Goal: Transaction & Acquisition: Purchase product/service

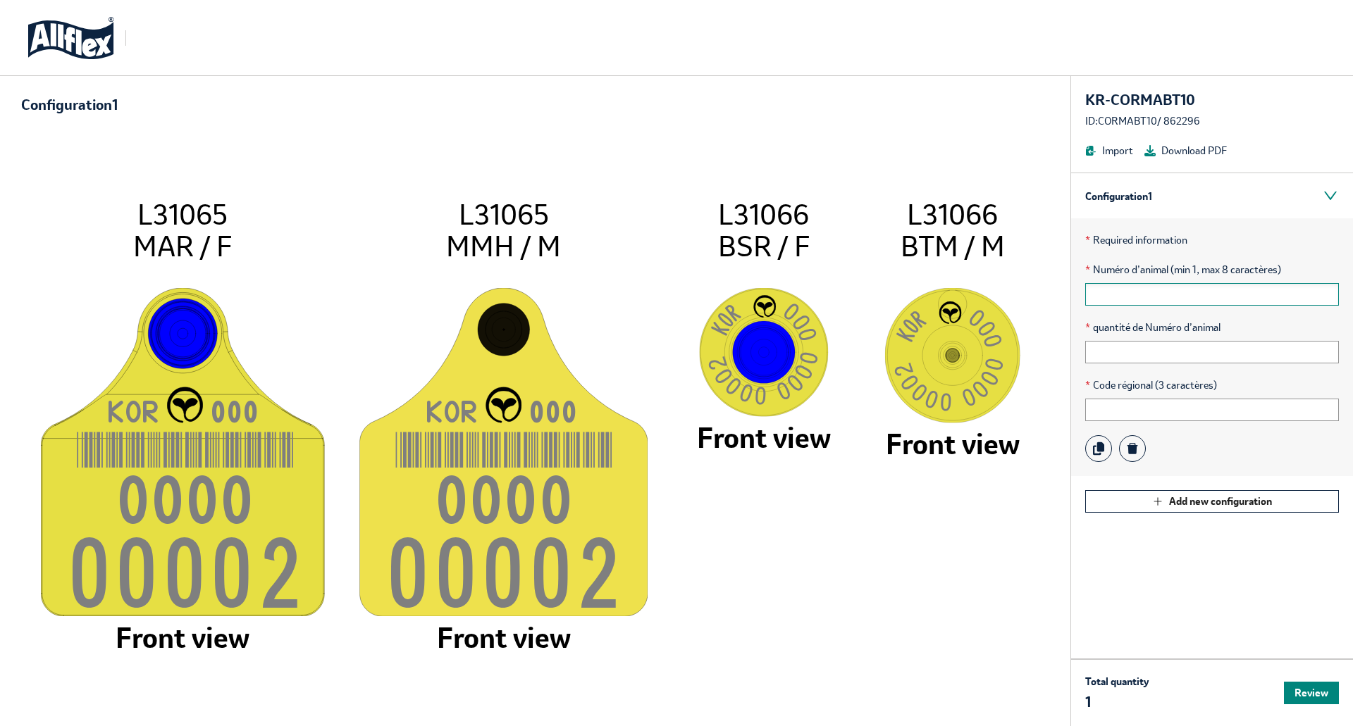
click at [1143, 301] on input "text" at bounding box center [1212, 294] width 254 height 23
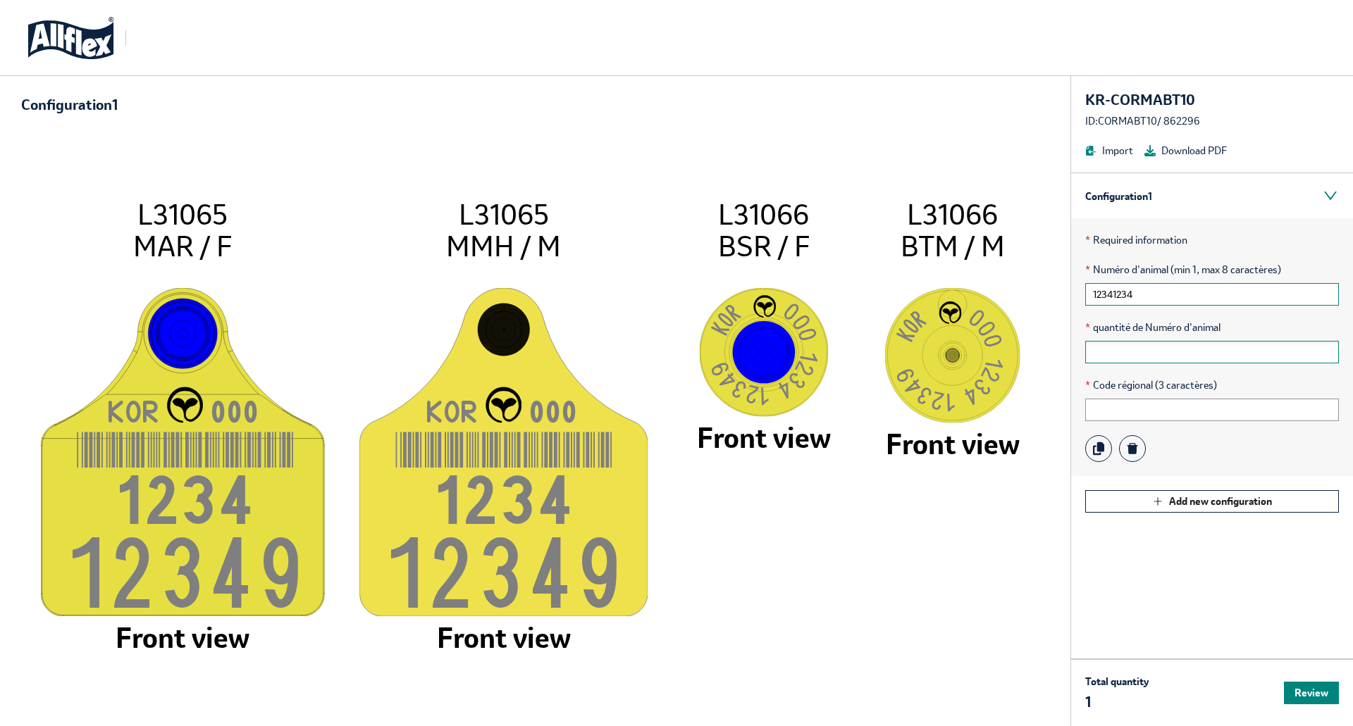
type input "12341234"
click at [1127, 356] on input "text" at bounding box center [1212, 352] width 254 height 23
type input "2"
click at [1115, 411] on input "text" at bounding box center [1212, 410] width 254 height 23
type input "888"
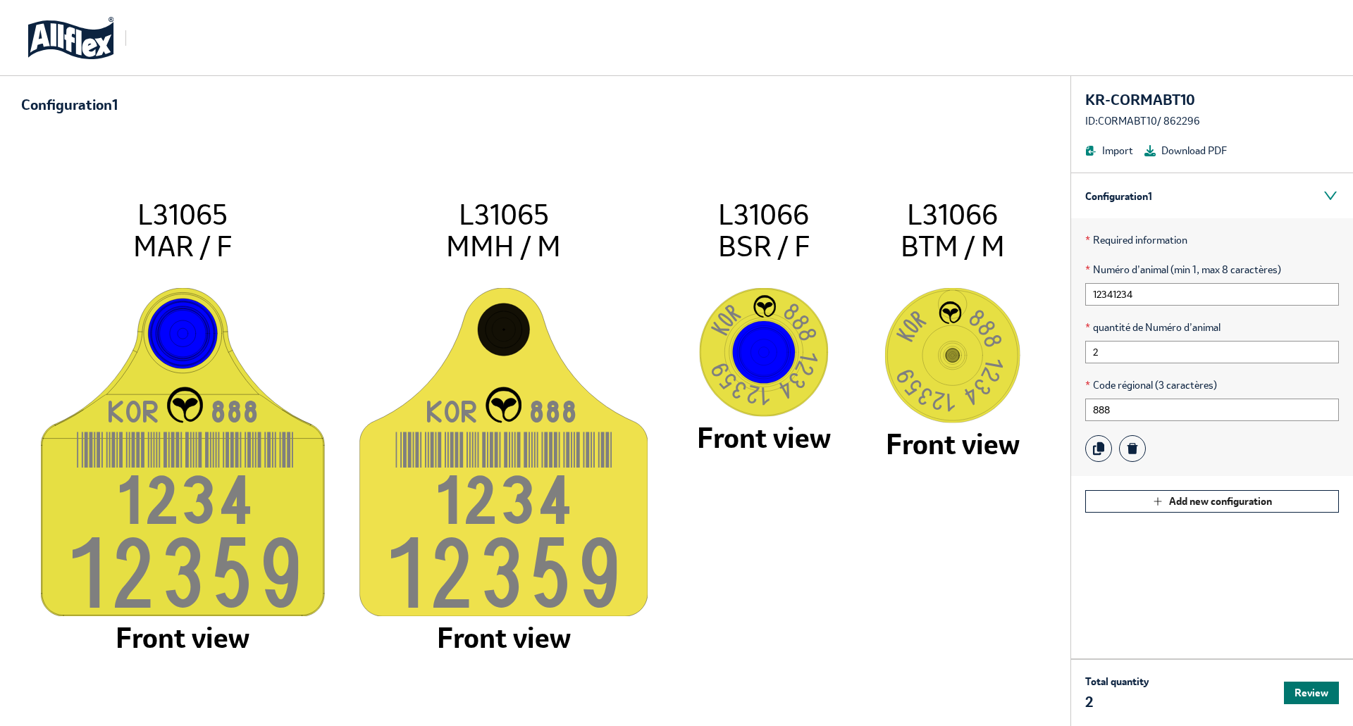
click at [1308, 696] on button "Review" at bounding box center [1311, 693] width 55 height 23
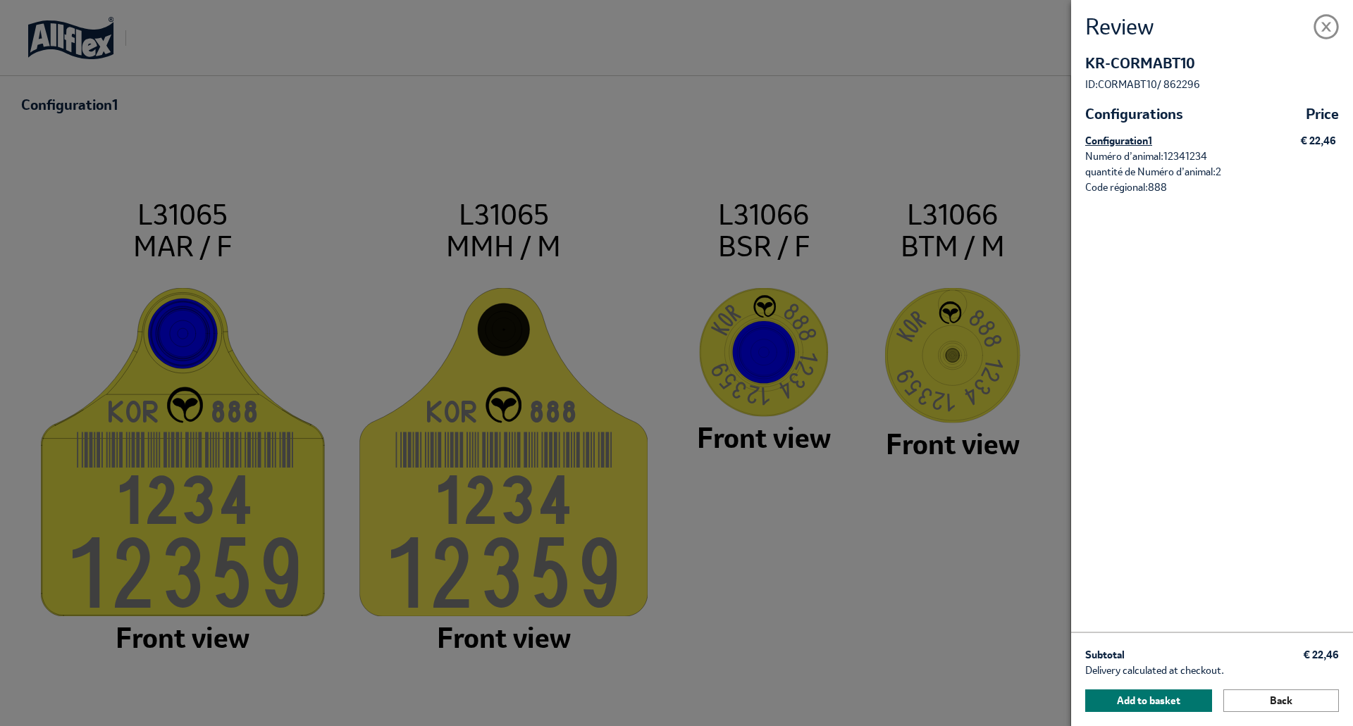
click at [1133, 700] on button "Add to basket" at bounding box center [1148, 701] width 127 height 23
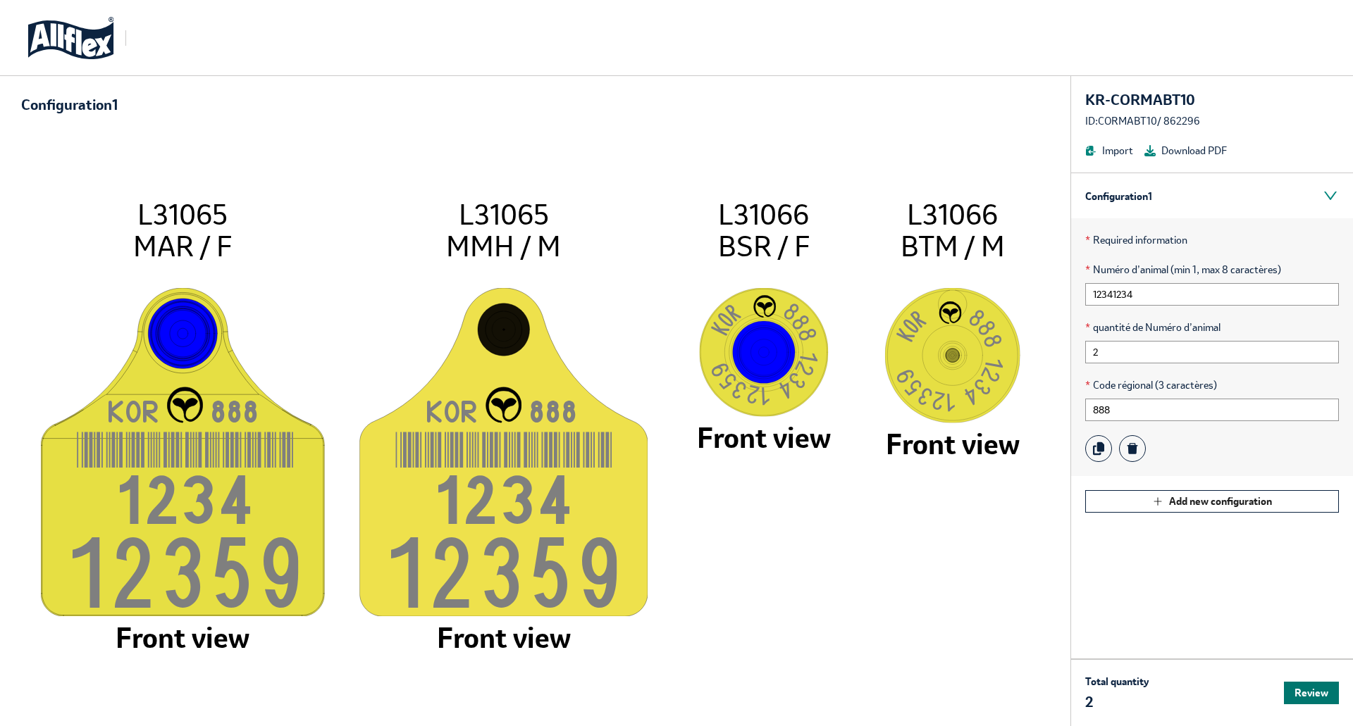
click at [1302, 689] on button "Review" at bounding box center [1311, 693] width 55 height 23
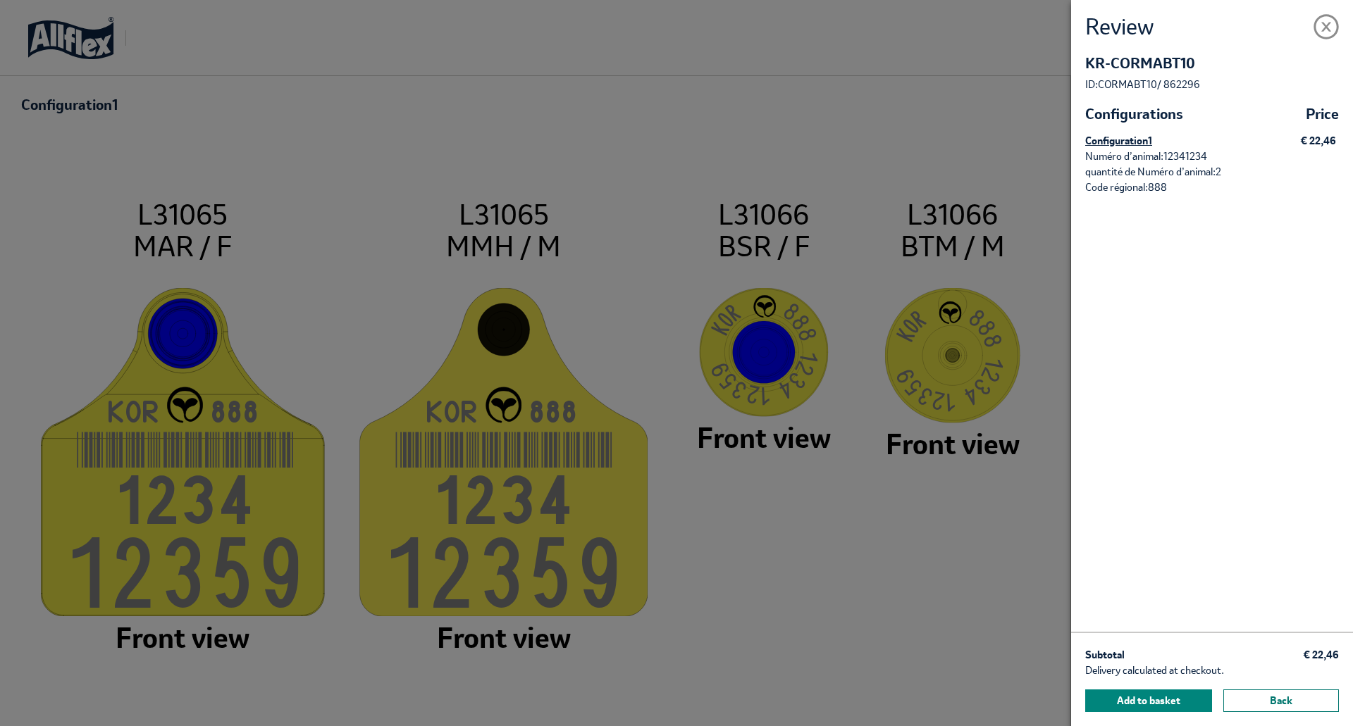
click at [1251, 702] on button "Back" at bounding box center [1281, 701] width 116 height 23
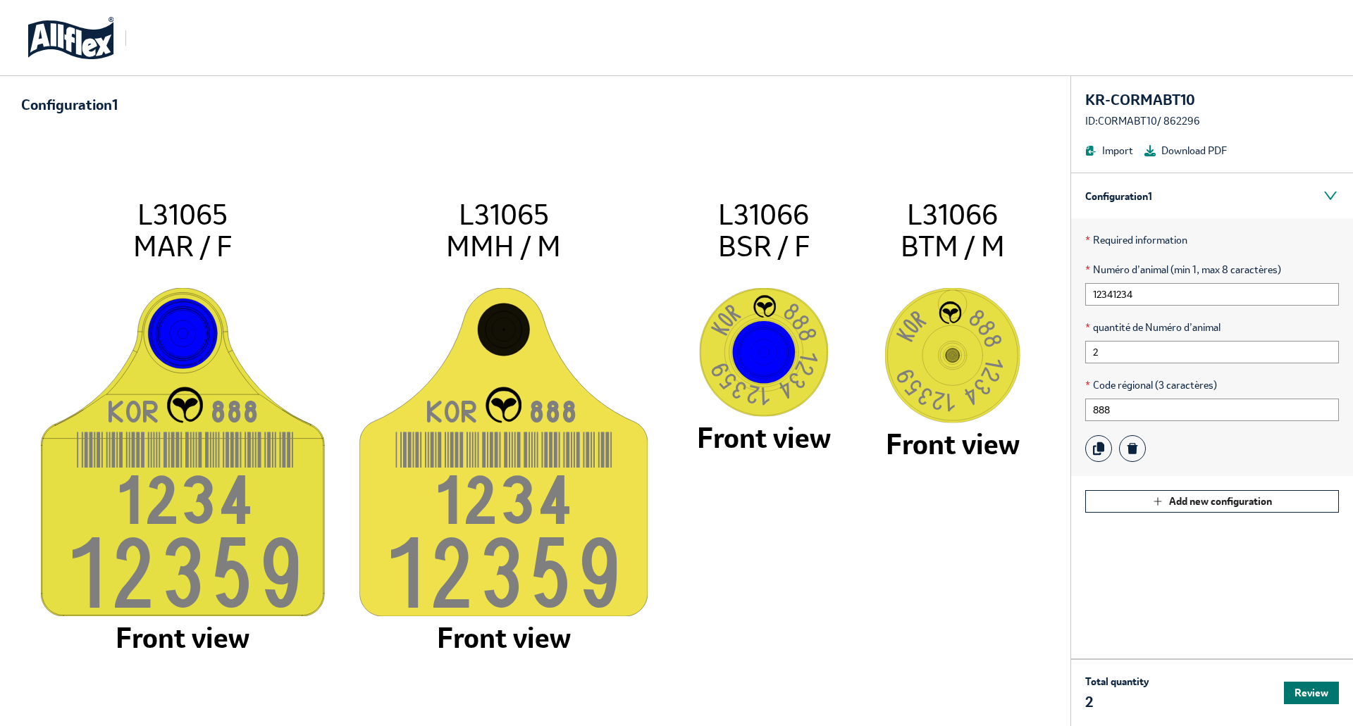
click at [1297, 703] on button "Review" at bounding box center [1311, 693] width 55 height 23
